Goal: Information Seeking & Learning: Learn about a topic

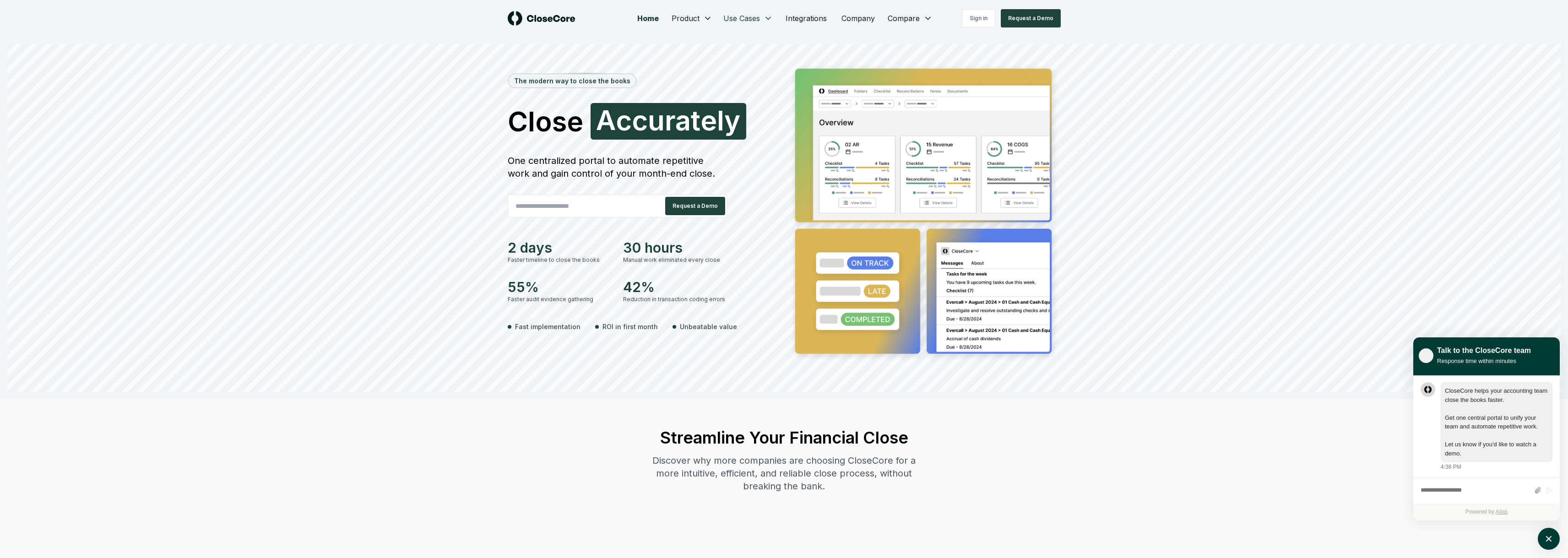
scroll to position [1, 0]
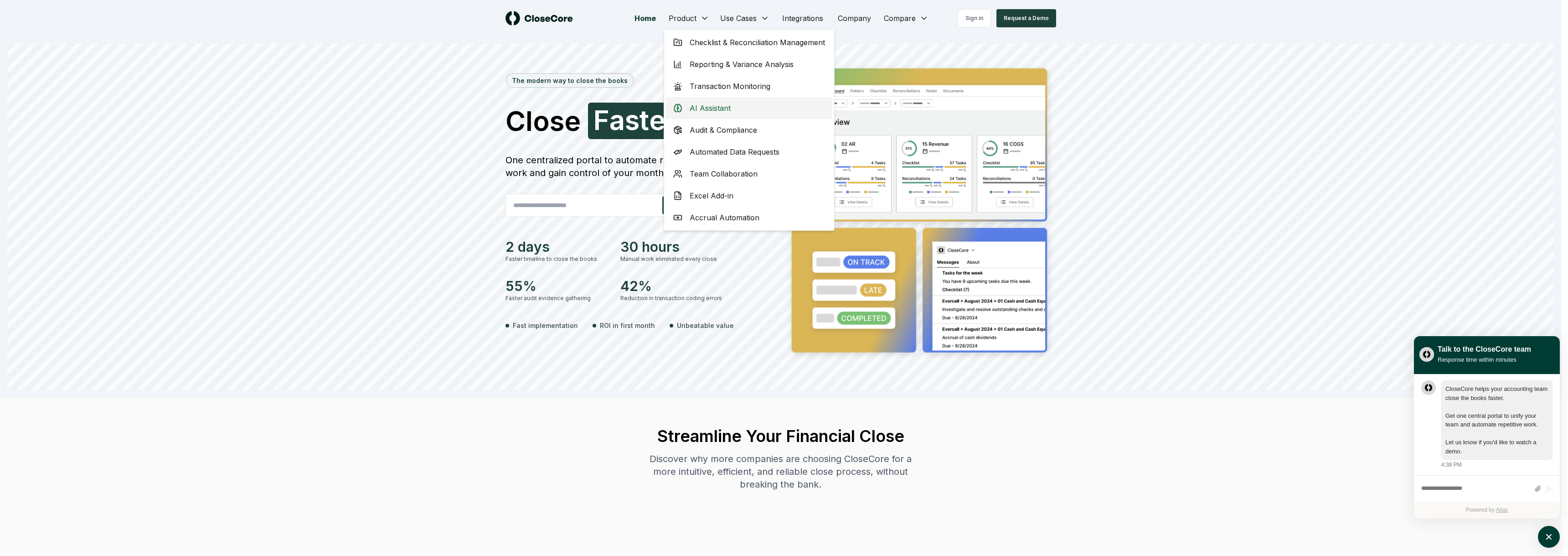
click at [731, 112] on div "AI Assistant" at bounding box center [749, 108] width 166 height 22
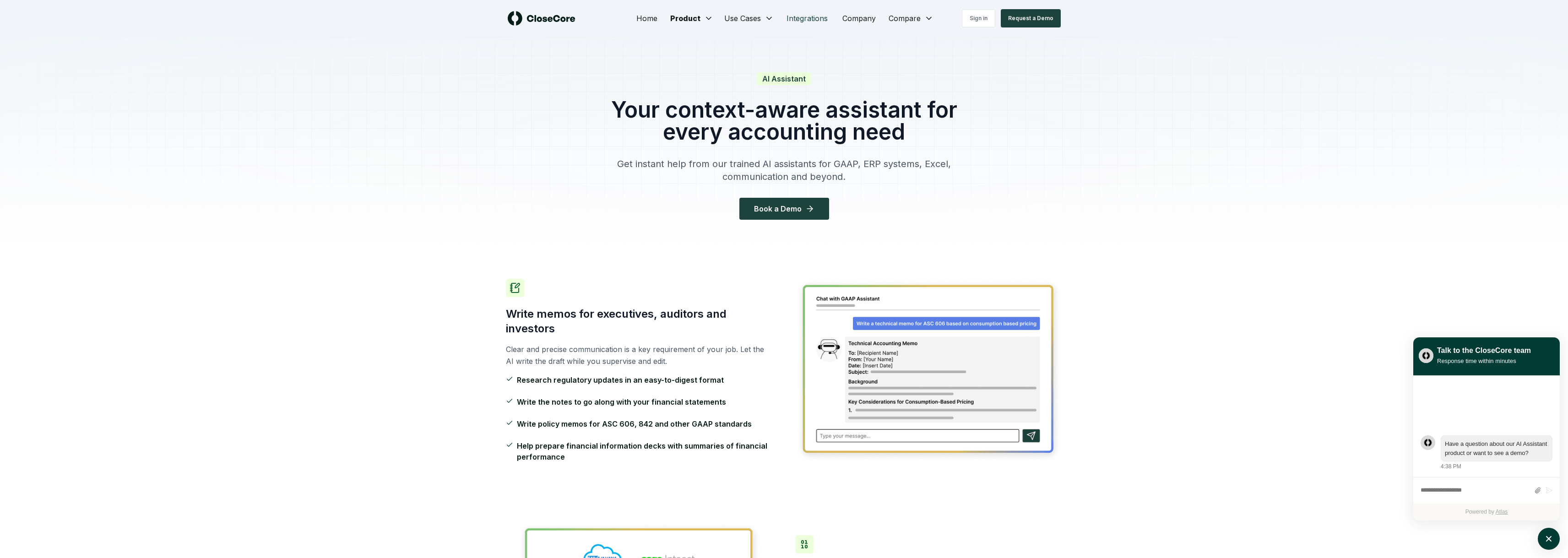
click at [812, 18] on link "Integrations" at bounding box center [807, 18] width 56 height 18
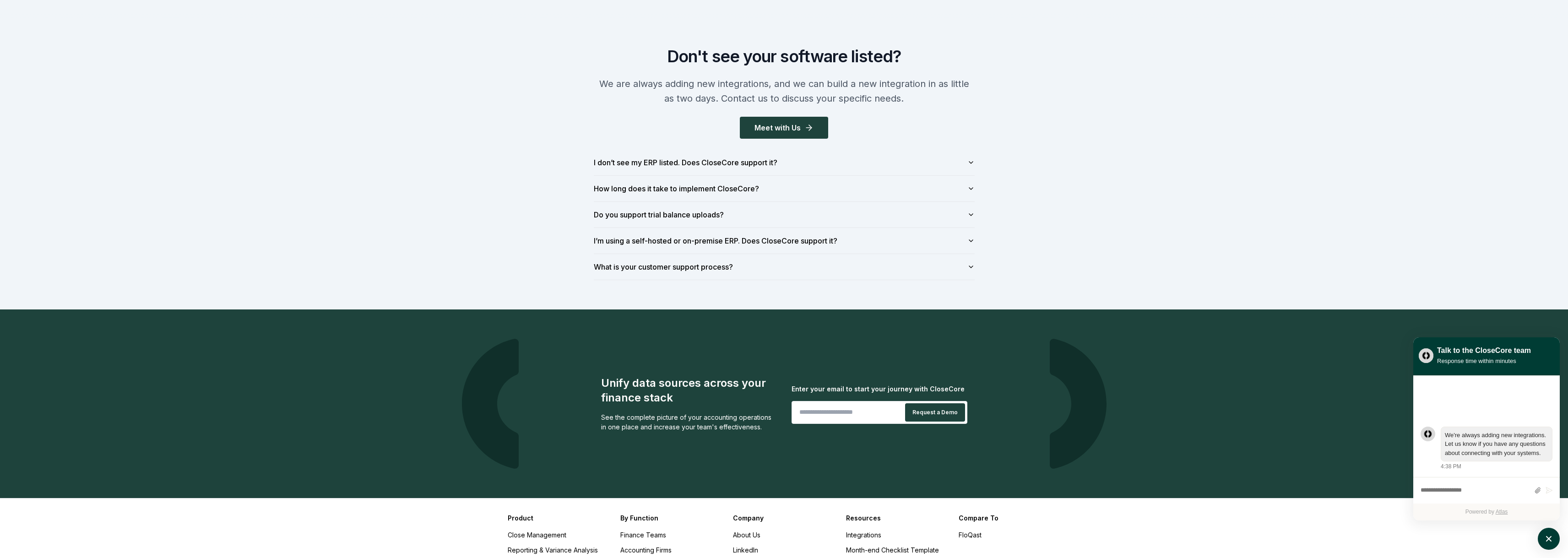
scroll to position [1419, 0]
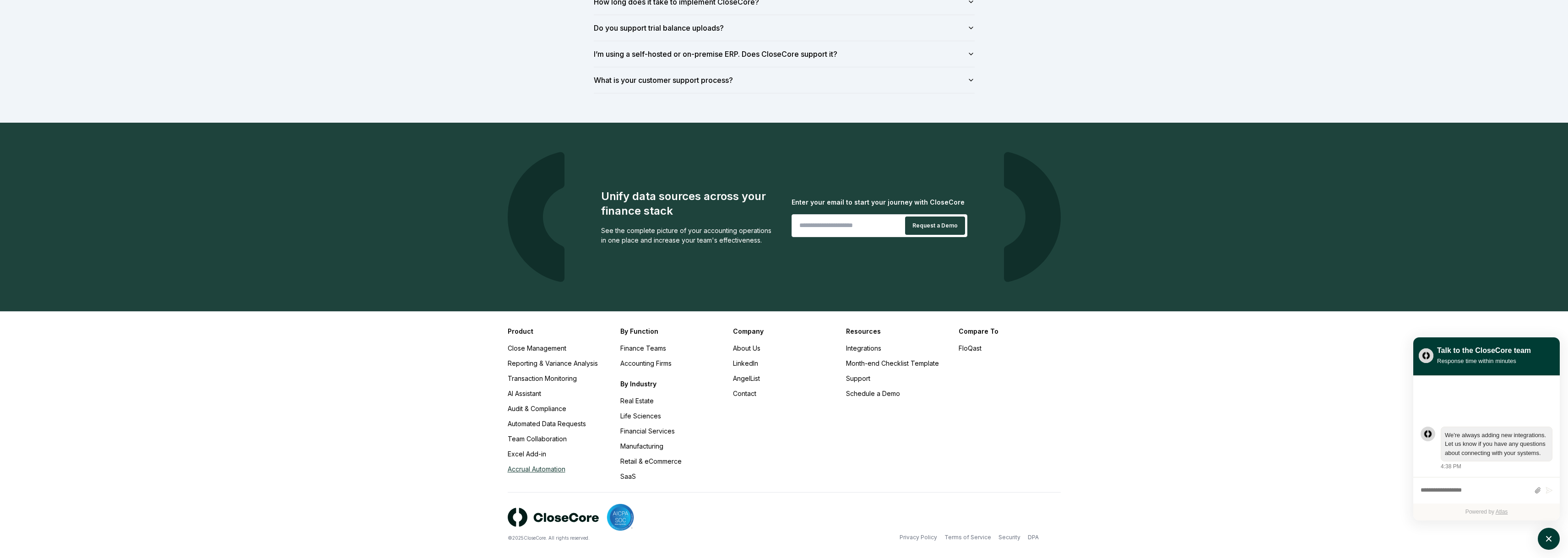
click at [542, 468] on link "Accrual Automation" at bounding box center [536, 469] width 57 height 8
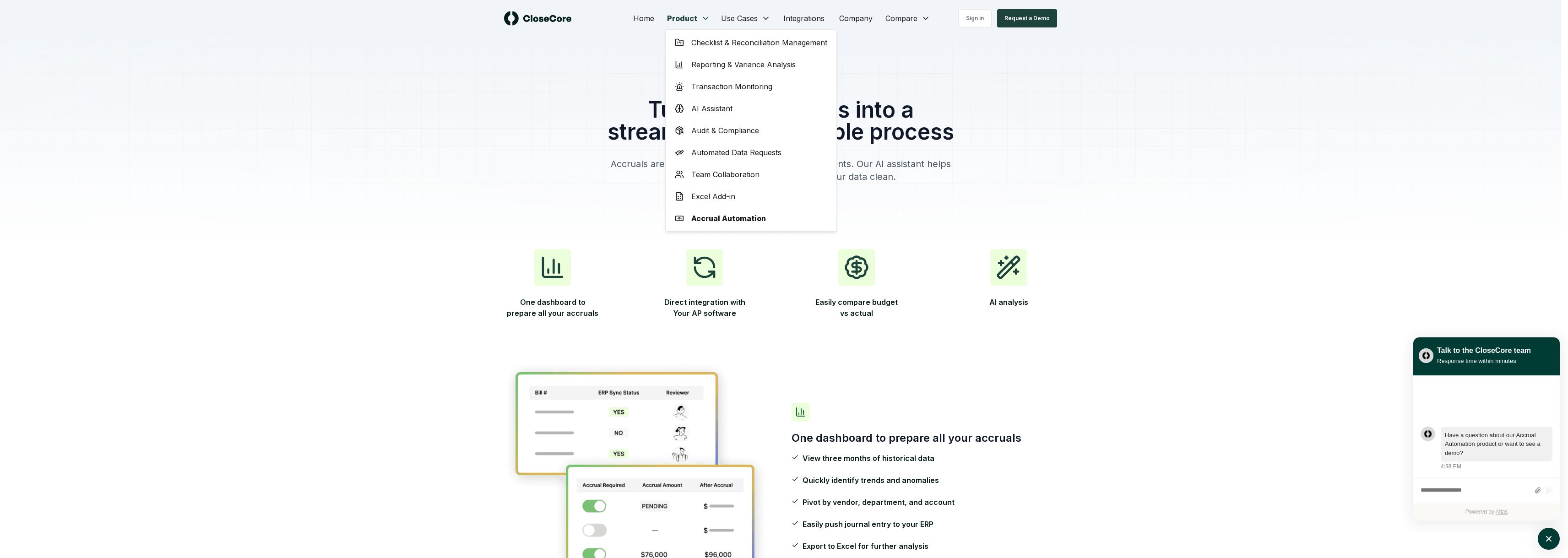
click at [733, 194] on span "Excel Add-in" at bounding box center [713, 196] width 44 height 11
